Goal: Task Accomplishment & Management: Manage account settings

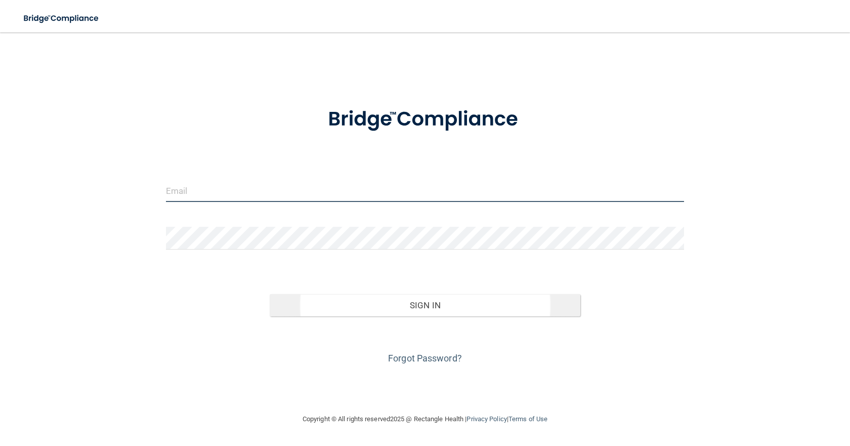
type input "[EMAIL_ADDRESS][DOMAIN_NAME]"
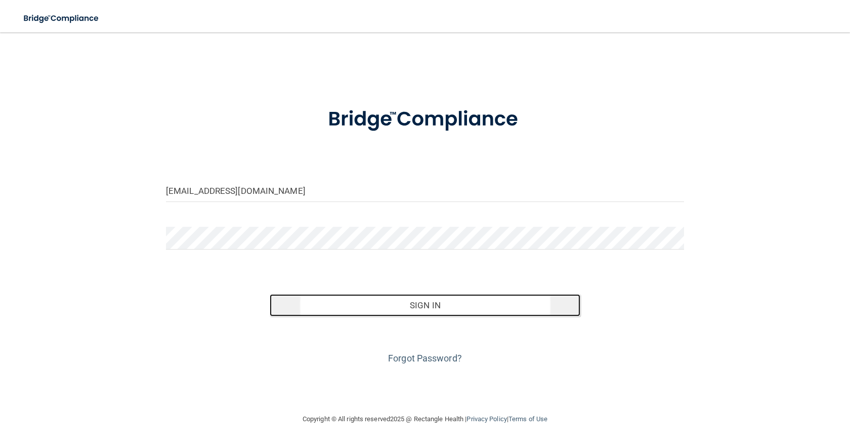
click at [435, 303] on button "Sign In" at bounding box center [425, 305] width 311 height 22
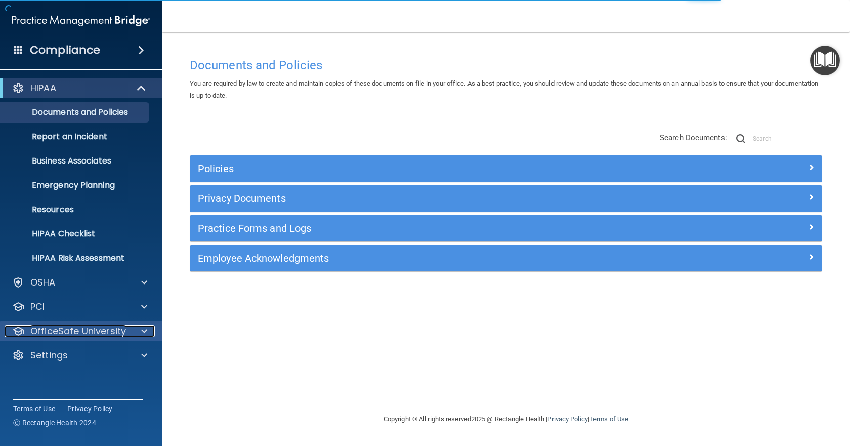
click at [93, 328] on p "OfficeSafe University" at bounding box center [78, 331] width 96 height 12
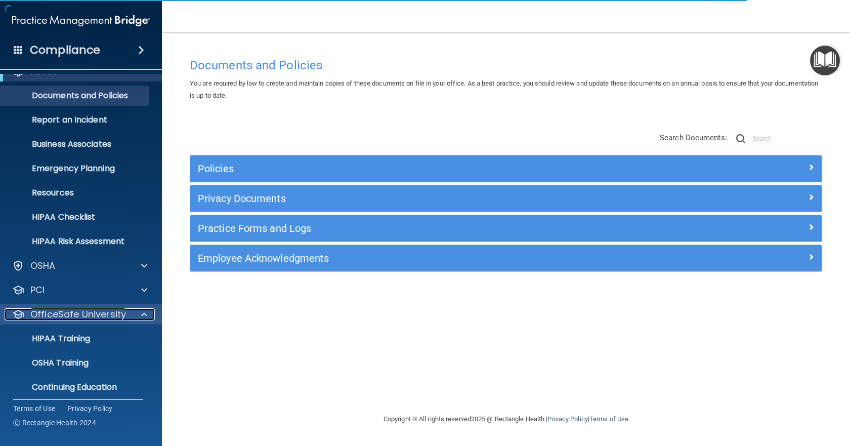
scroll to position [47, 0]
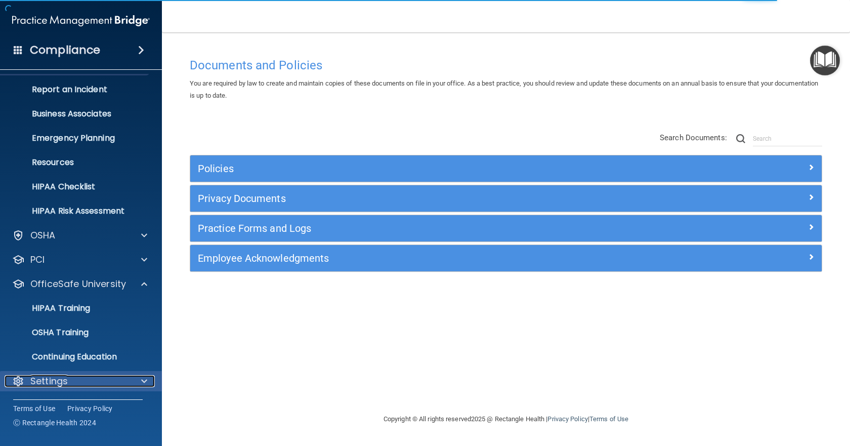
click at [68, 383] on div "Settings" at bounding box center [68, 381] width 126 height 12
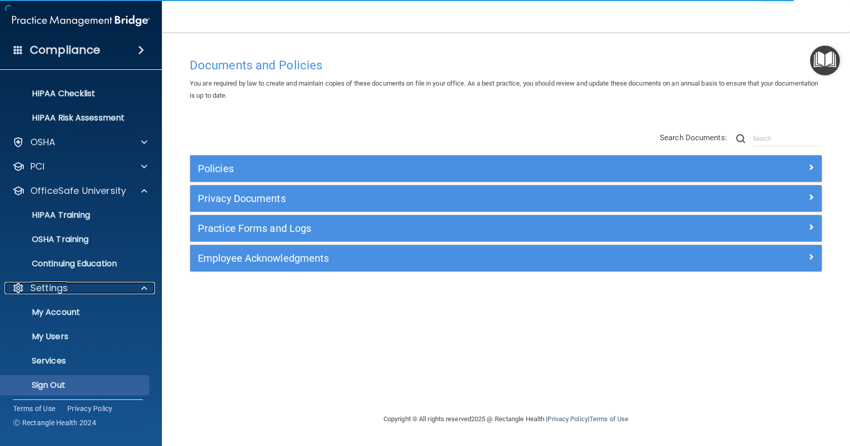
scroll to position [144, 0]
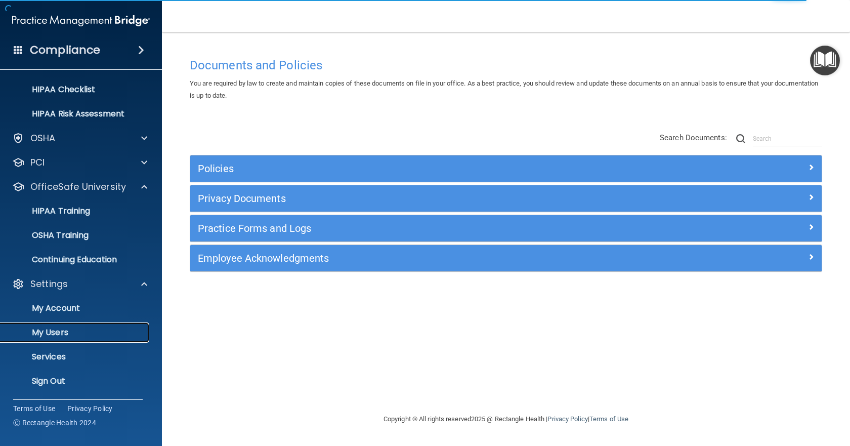
click at [65, 331] on p "My Users" at bounding box center [76, 332] width 138 height 10
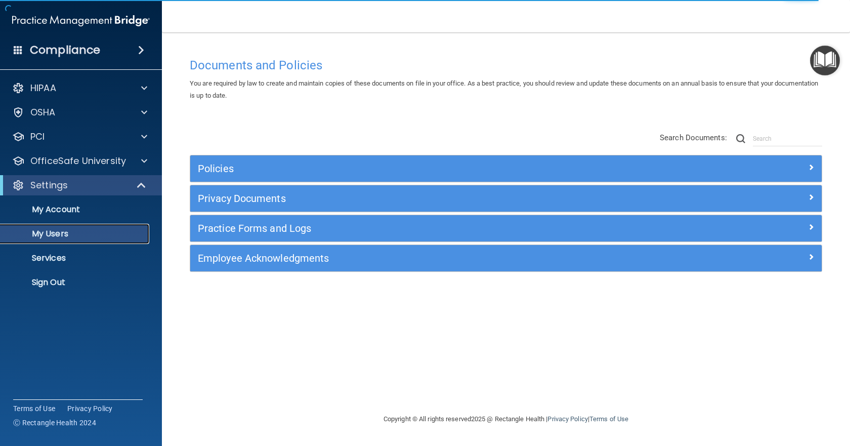
select select "20"
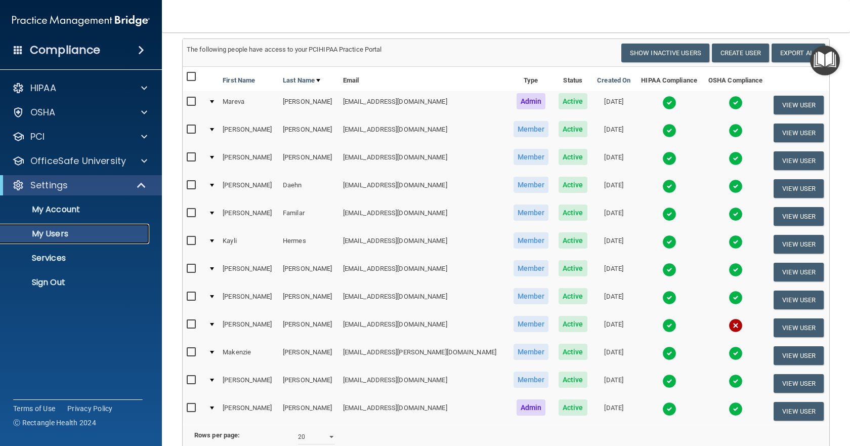
scroll to position [152, 0]
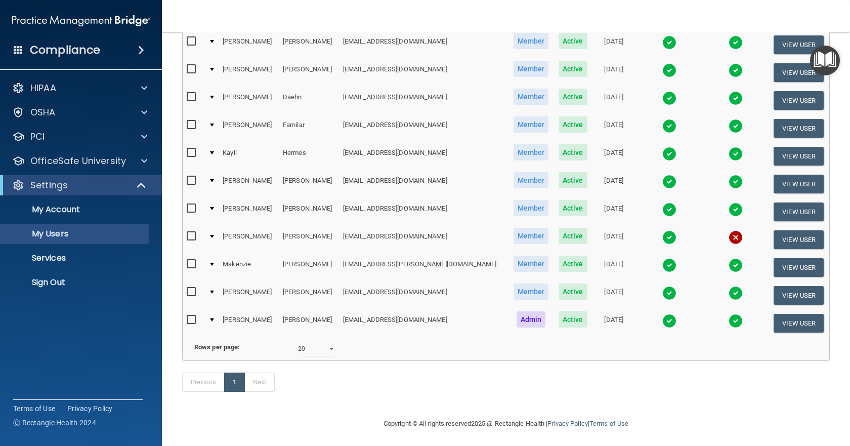
click at [729, 237] on img at bounding box center [736, 237] width 14 height 14
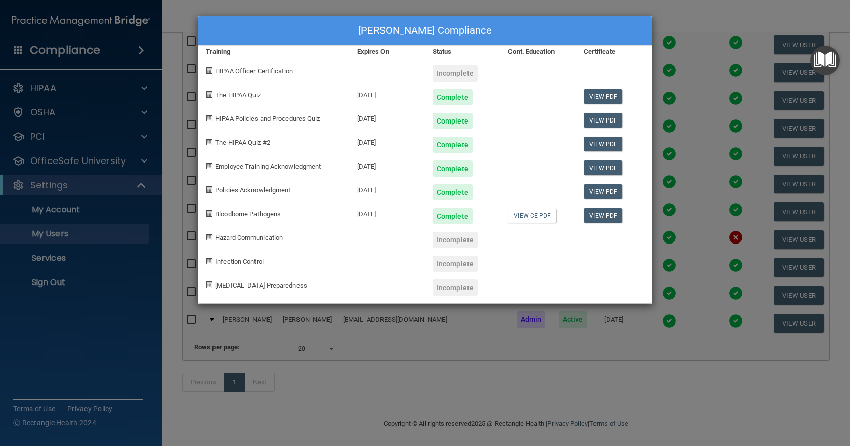
click at [687, 12] on div "[PERSON_NAME] Compliance Training Expires On Status Cont. Education Certificate…" at bounding box center [425, 223] width 850 height 446
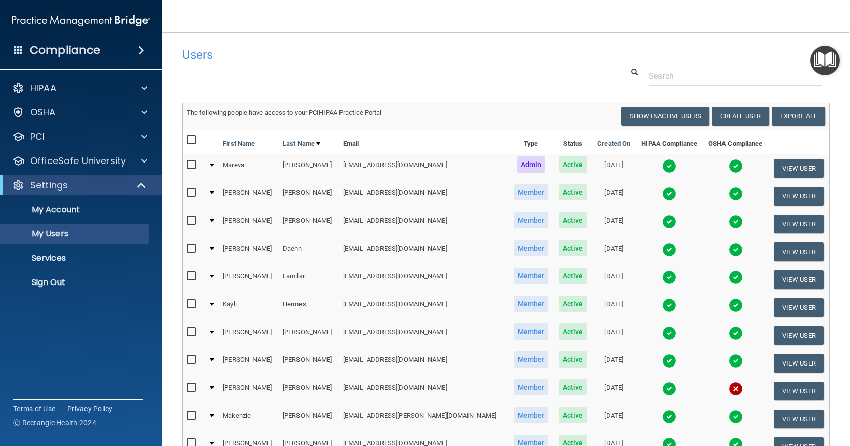
scroll to position [0, 0]
click at [725, 117] on button "Create User" at bounding box center [740, 116] width 57 height 19
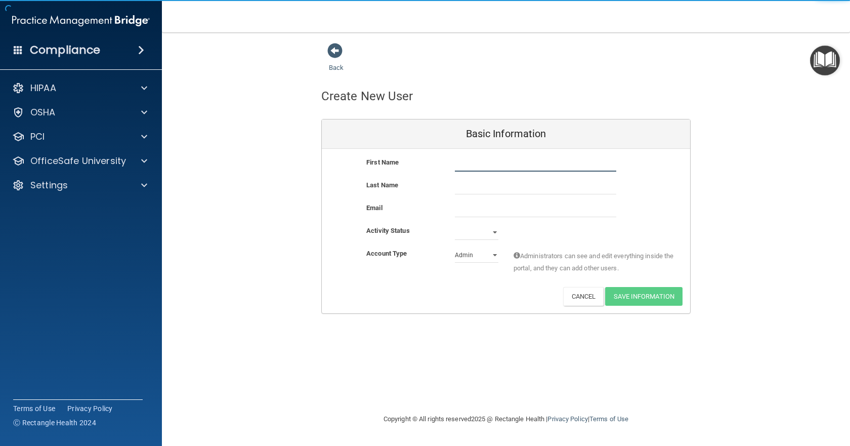
click at [494, 160] on input "text" at bounding box center [535, 163] width 161 height 15
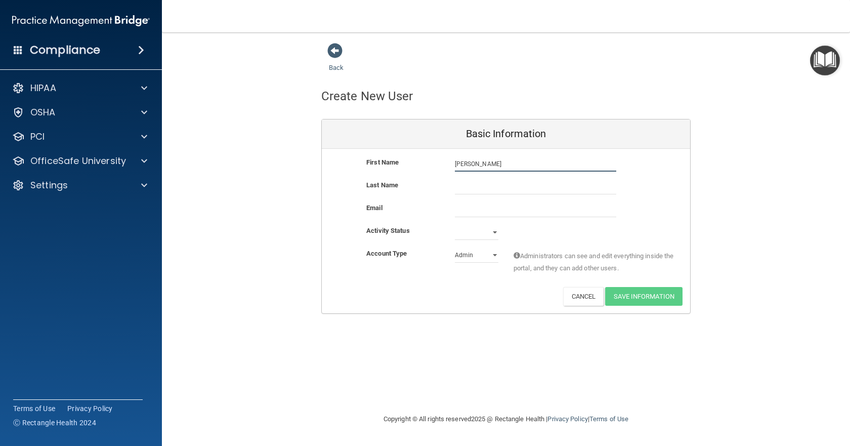
type input "[PERSON_NAME]"
click at [482, 188] on input "text" at bounding box center [535, 186] width 161 height 15
type input "[PERSON_NAME]"
click at [472, 207] on input "email" at bounding box center [535, 209] width 161 height 15
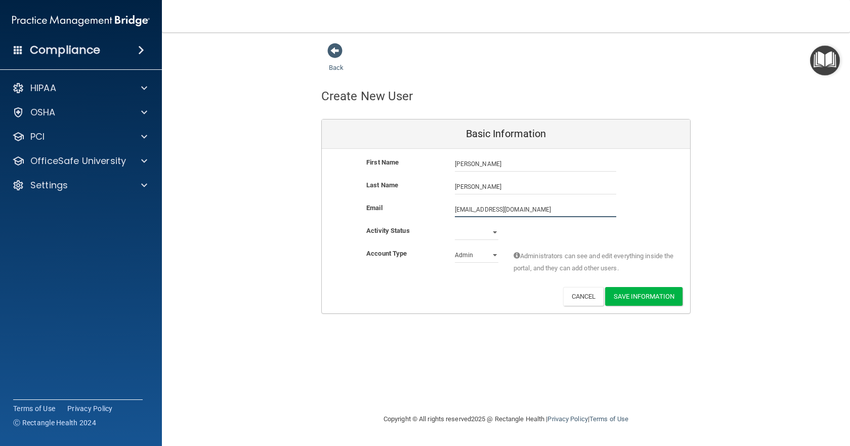
type input "[EMAIL_ADDRESS][DOMAIN_NAME]"
click at [498, 228] on select "Active Inactive" at bounding box center [477, 232] width 44 height 15
select select "active"
click at [455, 225] on select "Active Inactive" at bounding box center [477, 232] width 44 height 15
click at [470, 254] on select "Admin Member" at bounding box center [477, 255] width 44 height 15
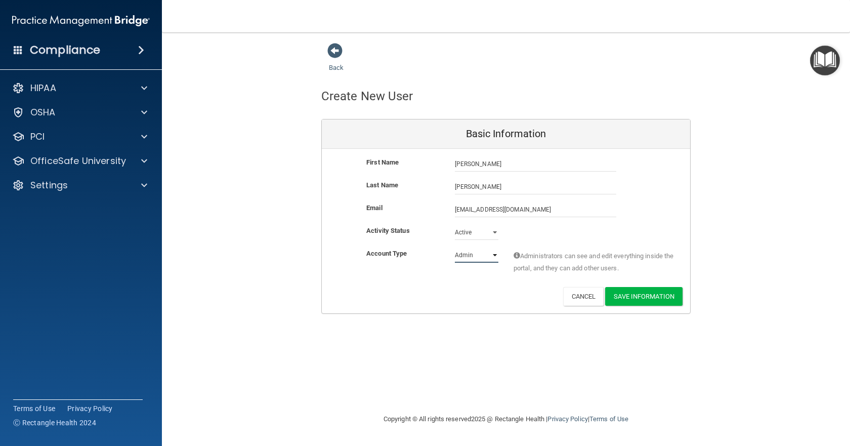
select select "practice_member"
click at [455, 248] on select "Admin Member" at bounding box center [477, 255] width 44 height 15
click at [630, 294] on button "Save Information" at bounding box center [643, 296] width 77 height 19
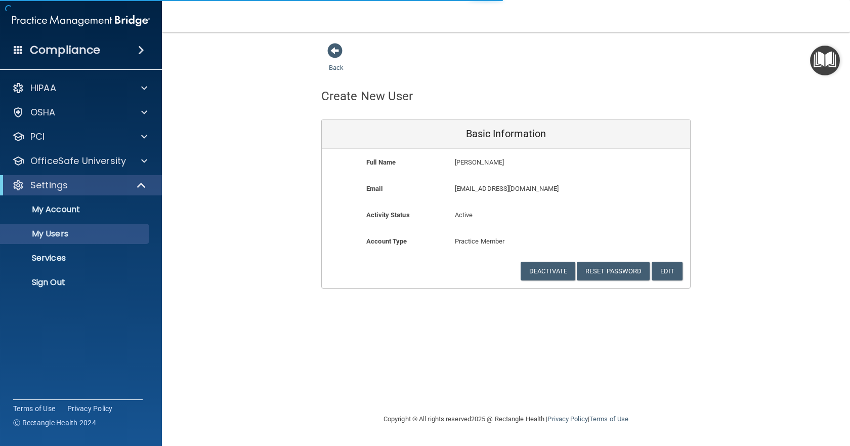
select select "20"
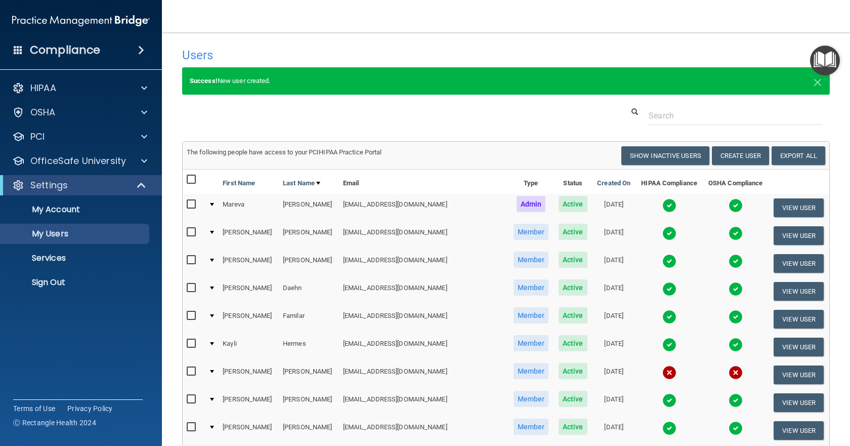
click at [192, 370] on input "checkbox" at bounding box center [193, 371] width 12 height 8
checkbox input "true"
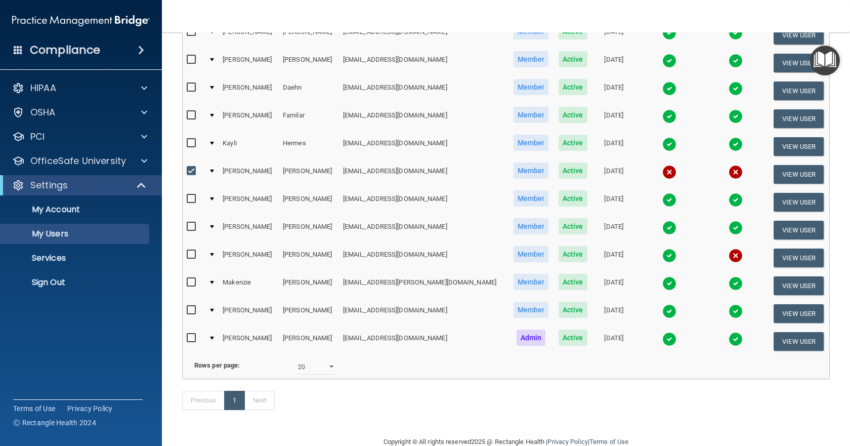
scroll to position [202, 0]
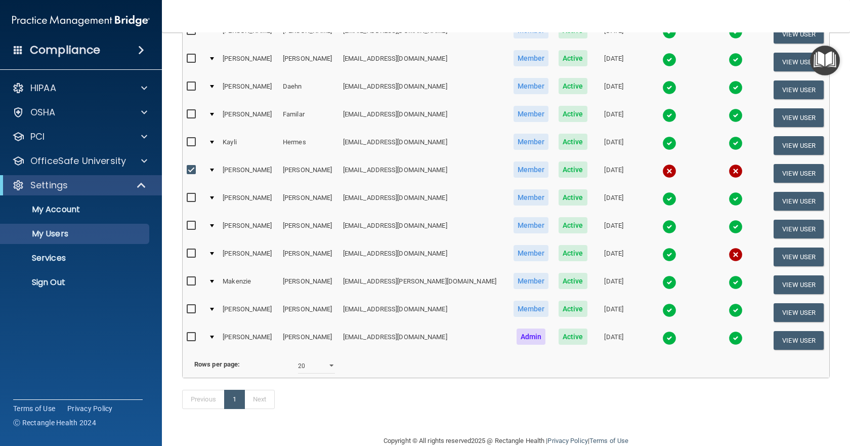
click at [191, 255] on input "checkbox" at bounding box center [193, 254] width 12 height 8
checkbox input "true"
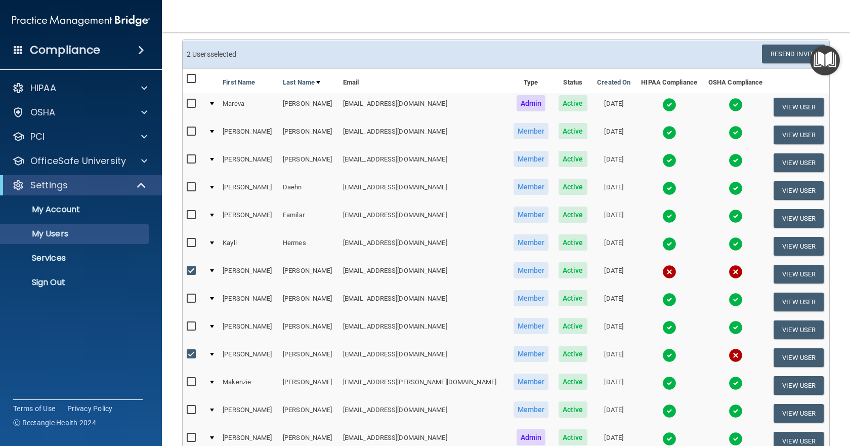
scroll to position [101, 0]
click at [789, 53] on button "Resend Invite" at bounding box center [793, 54] width 63 height 19
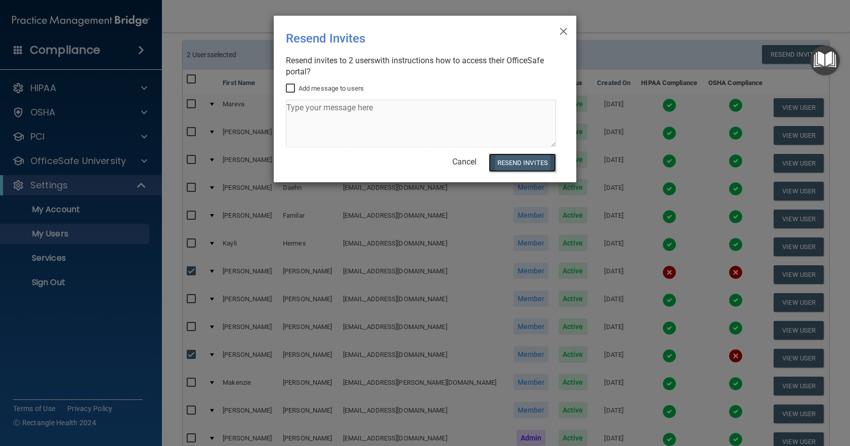
click at [518, 159] on button "Resend Invites" at bounding box center [522, 162] width 67 height 19
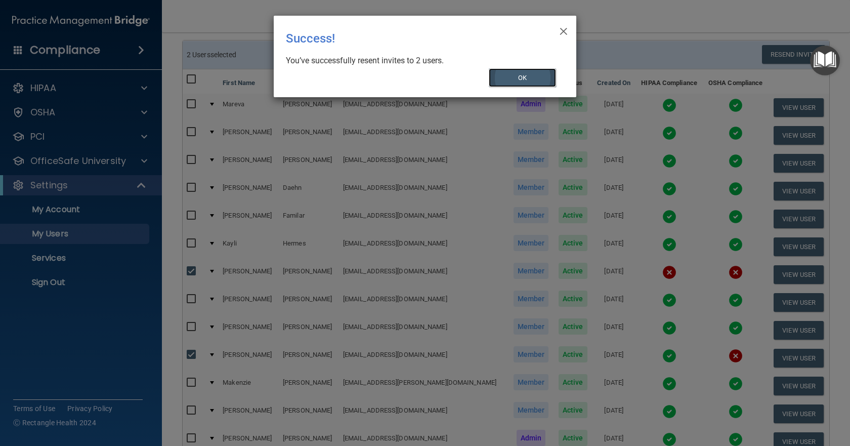
click at [531, 76] on button "OK" at bounding box center [523, 77] width 68 height 19
